Goal: Check status

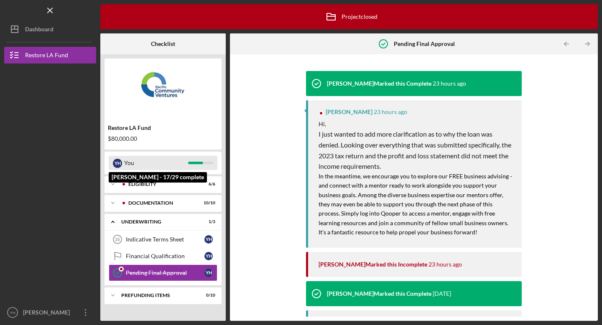
click at [202, 163] on div at bounding box center [195, 163] width 15 height 3
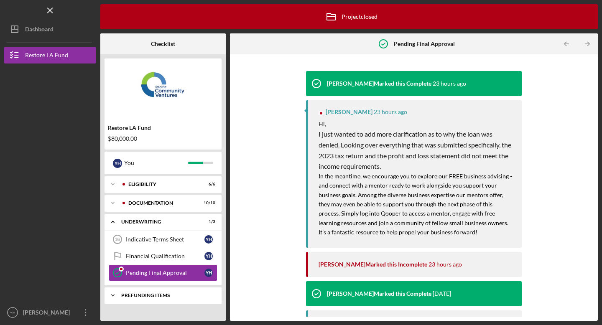
click at [175, 300] on div "Icon/Expander Prefunding Items 0 / 10" at bounding box center [163, 295] width 117 height 17
